Goal: Find specific page/section: Find specific page/section

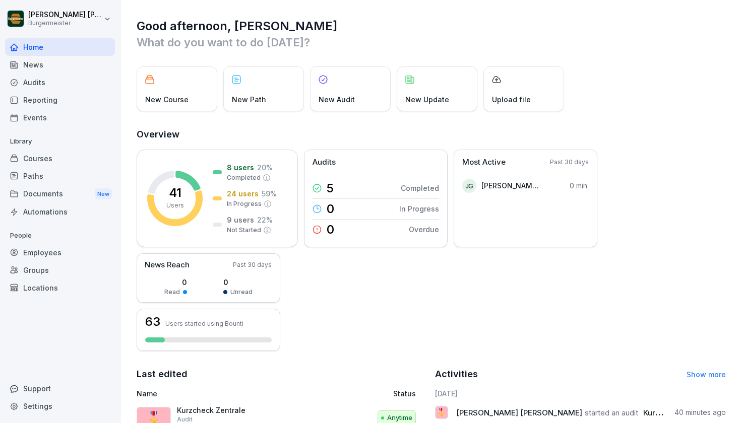
click at [74, 98] on div "Reporting" at bounding box center [60, 100] width 110 height 18
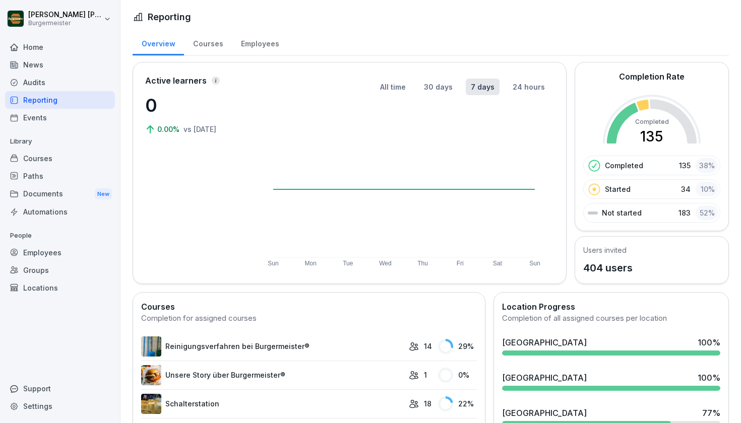
click at [59, 87] on div "Audits" at bounding box center [60, 83] width 110 height 18
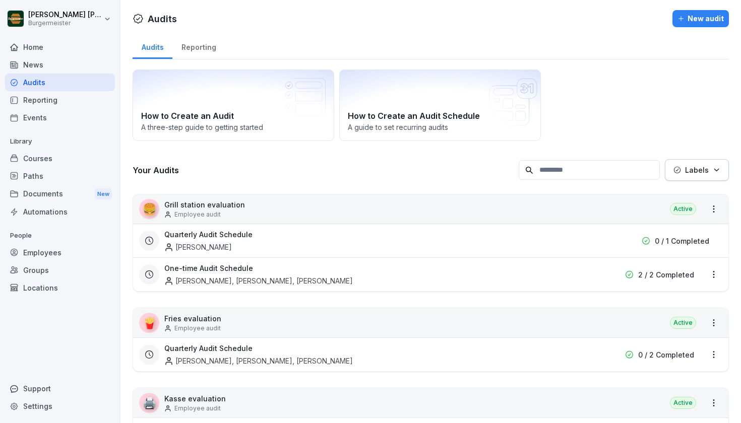
click at [193, 53] on div "Reporting" at bounding box center [198, 46] width 52 height 26
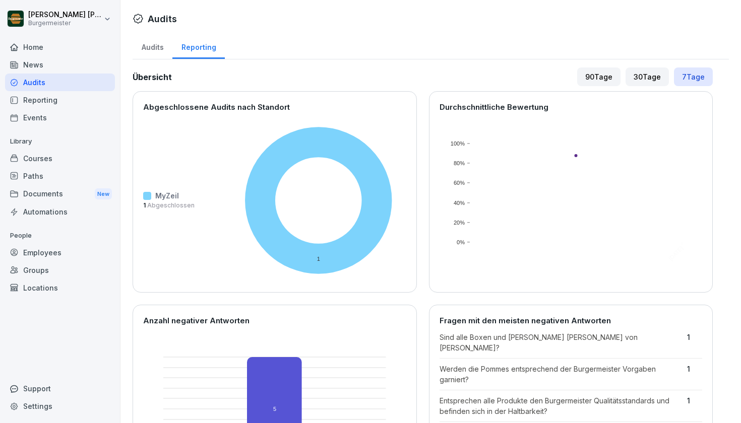
click at [149, 48] on div "Audits" at bounding box center [153, 46] width 40 height 26
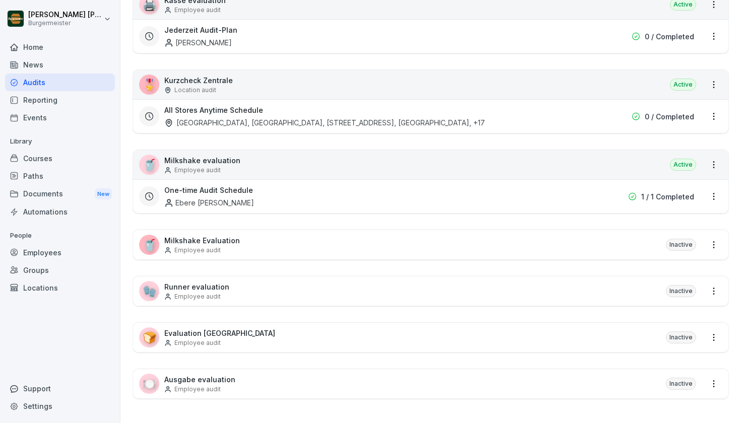
scroll to position [399, 0]
click at [204, 86] on p "Location audit" at bounding box center [195, 90] width 42 height 9
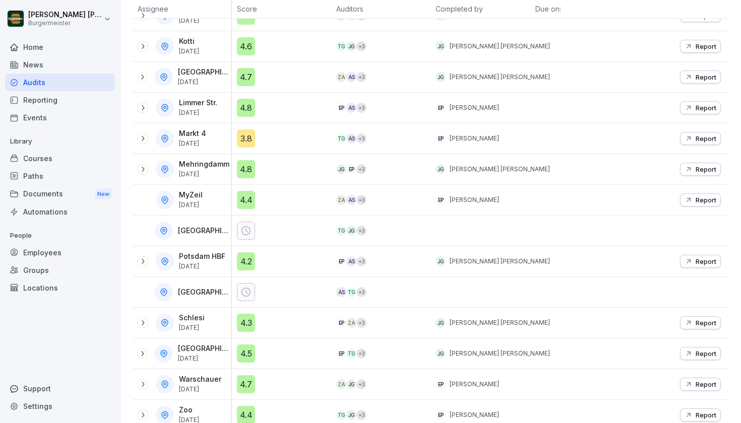
scroll to position [169, 0]
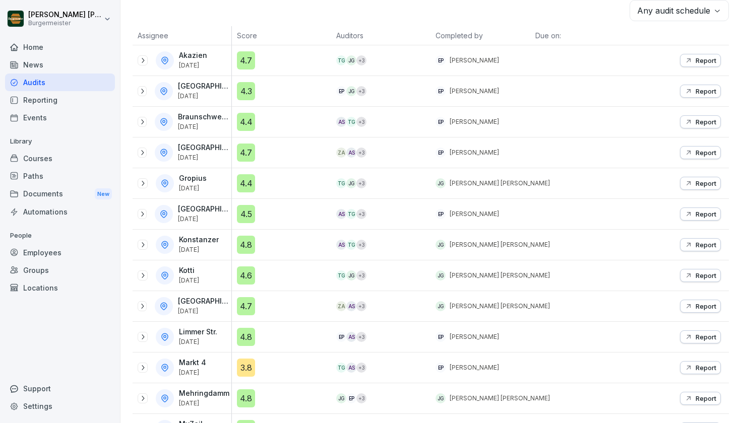
click at [617, 32] on th "Due on:" at bounding box center [579, 35] width 99 height 19
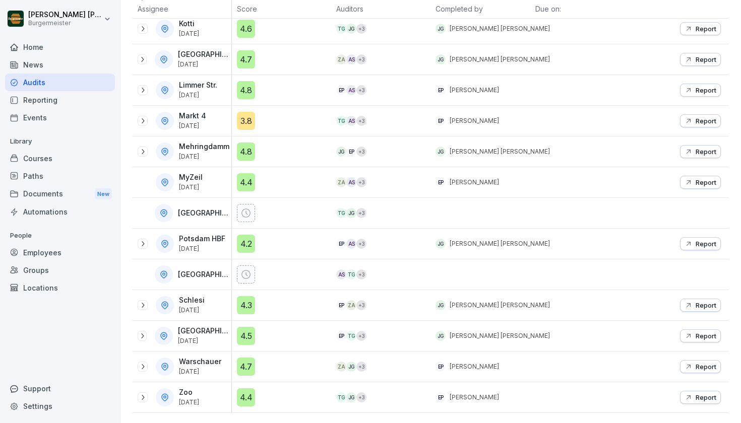
scroll to position [416, 0]
click at [192, 182] on div "MyZeil [DATE]" at bounding box center [192, 182] width 26 height 18
click at [701, 185] on p "Report" at bounding box center [706, 182] width 21 height 8
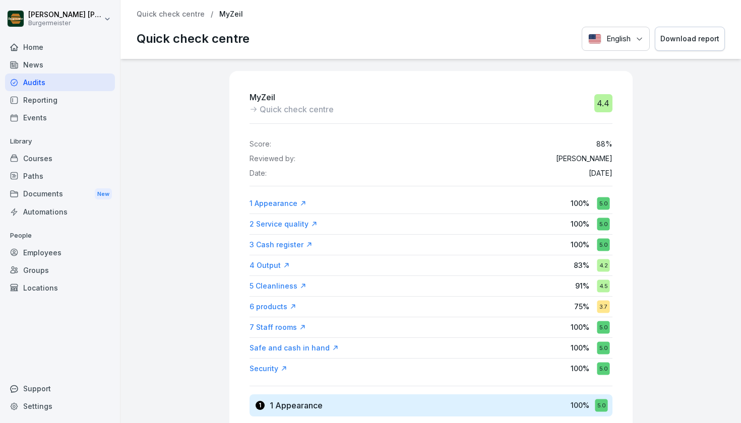
click at [693, 179] on div "MyZeil Quick check centre 4.4 Score: 88 % Reviewed by: [PERSON_NAME] Date: [DAT…" at bounding box center [430, 241] width 620 height 364
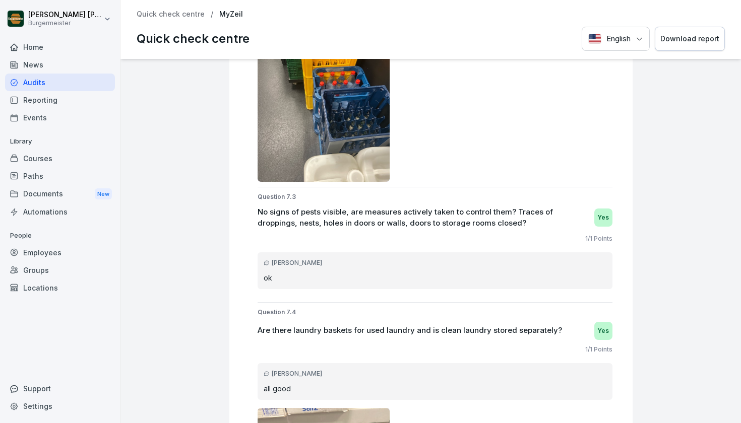
scroll to position [11507, 0]
